Goal: Use online tool/utility: Use online tool/utility

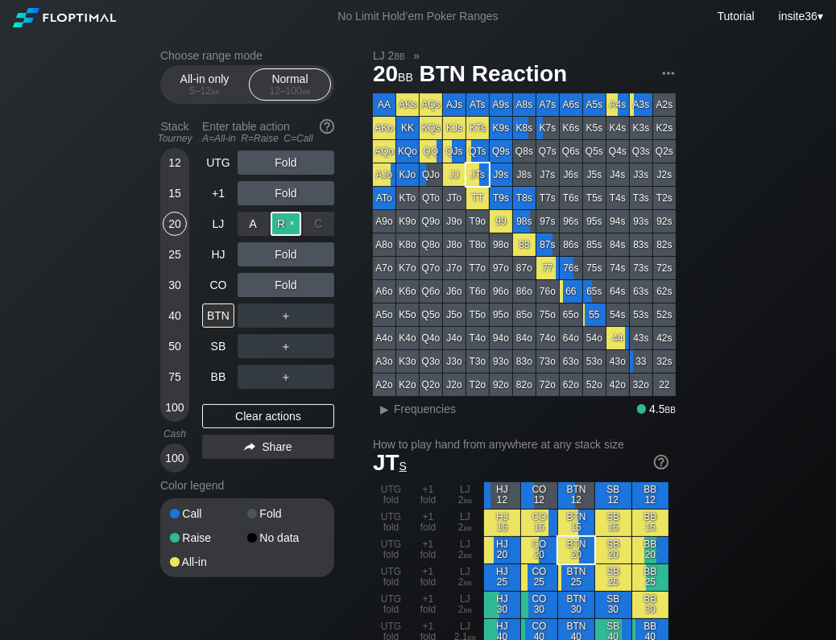
click at [280, 226] on div "R ✕" at bounding box center [286, 224] width 31 height 24
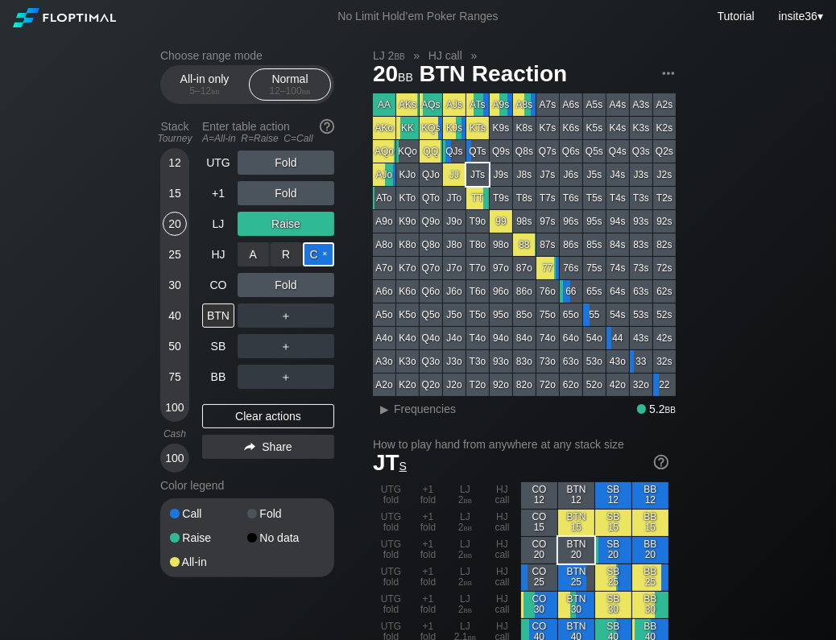
click at [314, 255] on div "C ✕" at bounding box center [318, 254] width 31 height 24
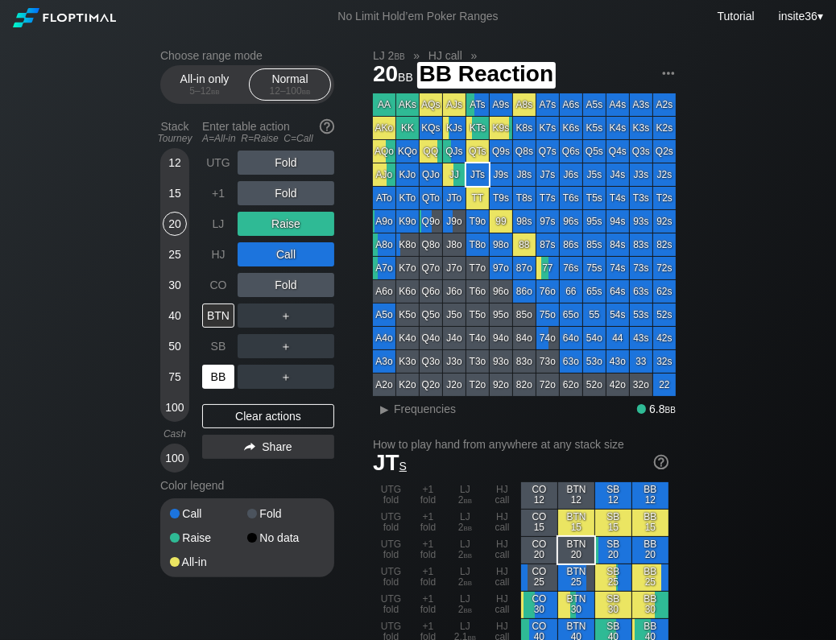
click at [221, 378] on div "BB" at bounding box center [218, 377] width 32 height 24
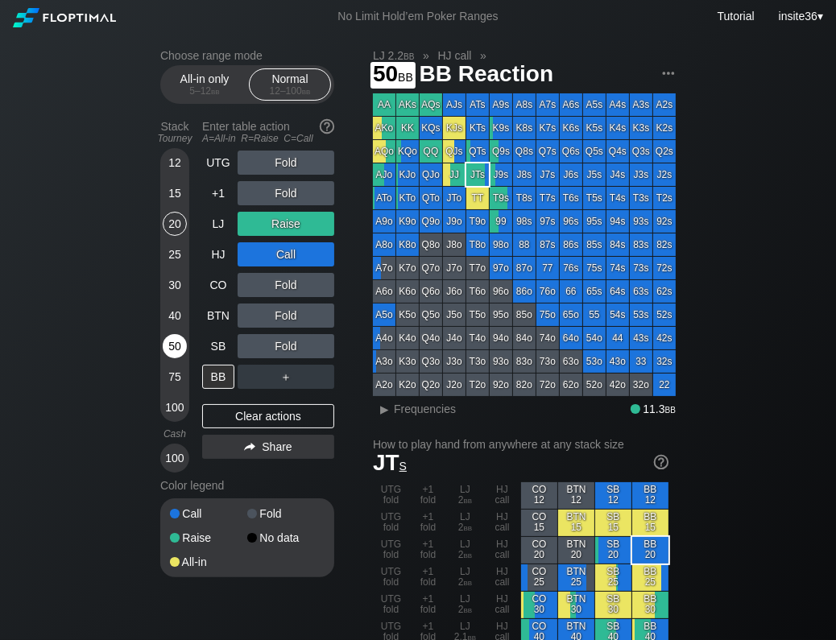
click at [178, 350] on div "50" at bounding box center [175, 346] width 24 height 24
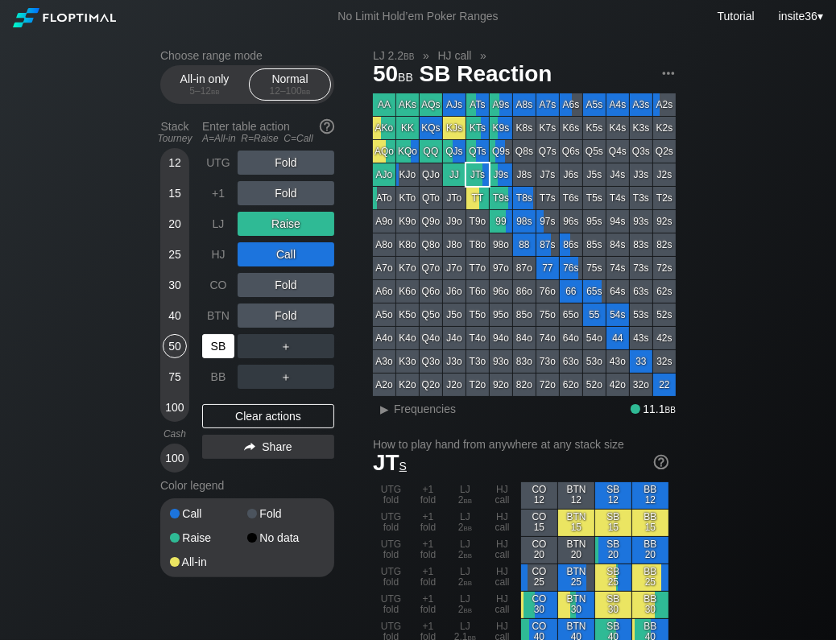
click at [216, 345] on div "SB" at bounding box center [218, 346] width 32 height 24
click at [233, 352] on div "SB" at bounding box center [218, 346] width 32 height 24
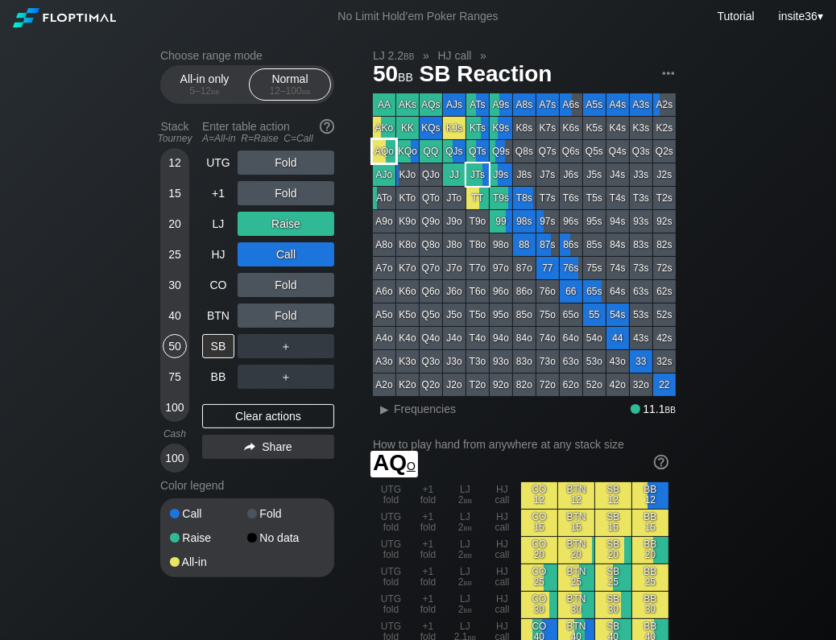
click at [392, 159] on div "AQo" at bounding box center [384, 151] width 23 height 23
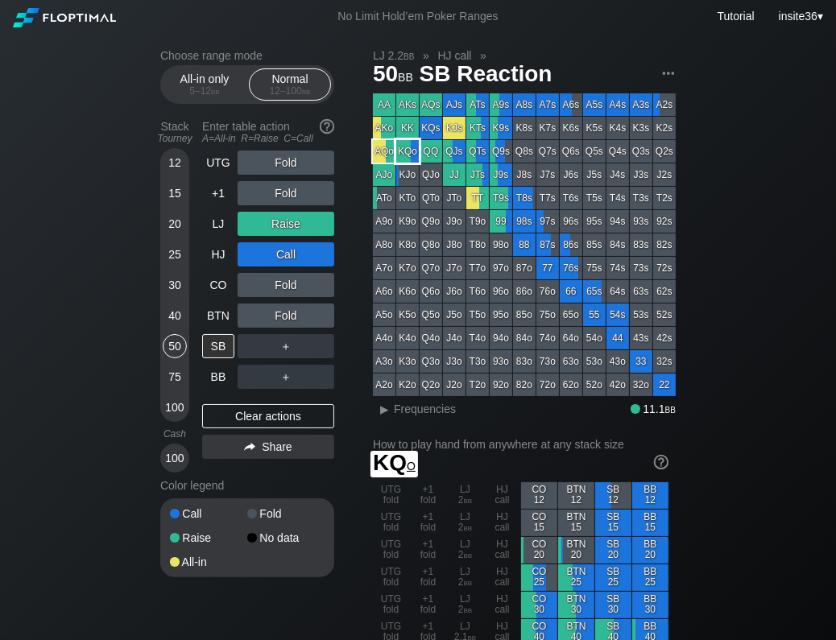
click at [411, 147] on div "KQo" at bounding box center [407, 151] width 23 height 23
